Goal: Find specific page/section: Find specific page/section

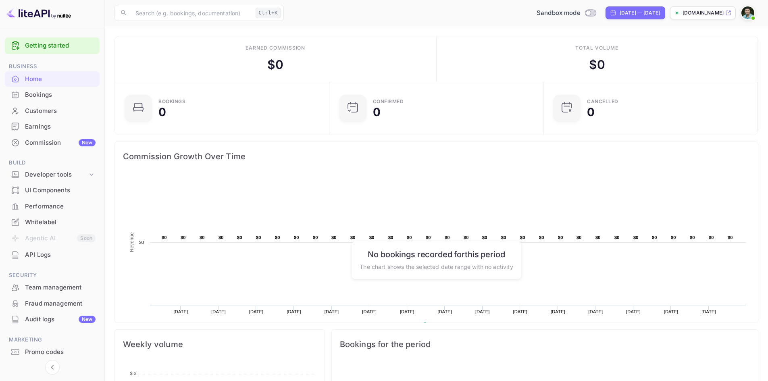
click at [46, 221] on div "Whitelabel" at bounding box center [60, 222] width 71 height 9
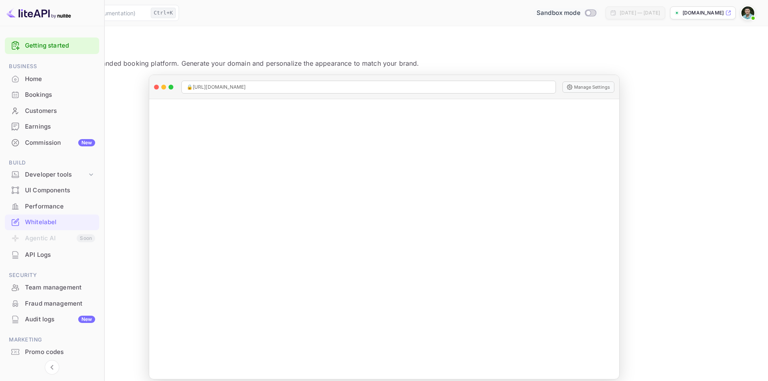
click at [580, 13] on input "Switch to Production mode" at bounding box center [588, 12] width 16 height 5
checkbox input "true"
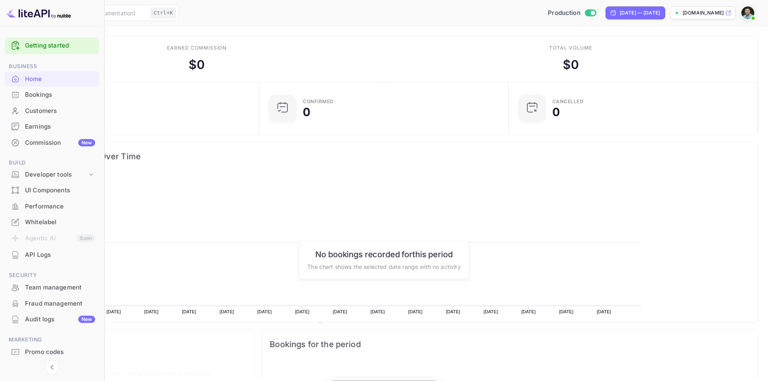
scroll to position [125, 203]
click at [584, 14] on input "Switch to Sandbox mode" at bounding box center [592, 12] width 16 height 5
checkbox input "false"
click at [580, 13] on input "Switch to Production mode" at bounding box center [588, 12] width 16 height 5
click at [584, 13] on input "Switch to Sandbox mode" at bounding box center [592, 12] width 16 height 5
